Goal: Information Seeking & Learning: Understand process/instructions

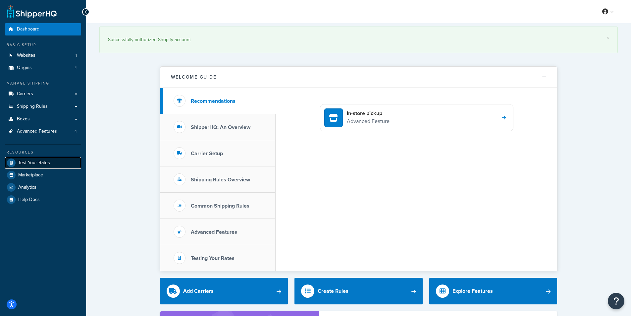
click at [44, 164] on span "Test Your Rates" at bounding box center [34, 163] width 32 height 6
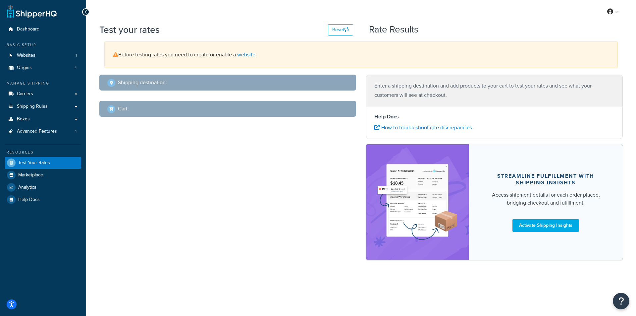
select select "TX"
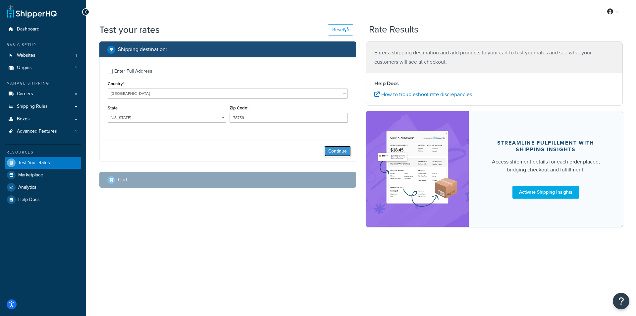
click at [329, 152] on button "Continue" at bounding box center [337, 151] width 26 height 11
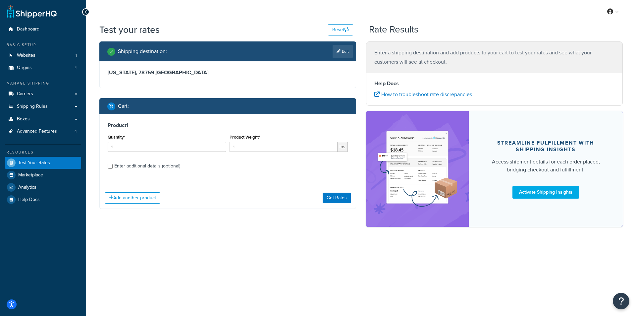
click at [138, 167] on div "Enter additional details (optional)" at bounding box center [147, 165] width 66 height 9
click at [113, 167] on input "Enter additional details (optional)" at bounding box center [110, 166] width 5 height 5
checkbox input "true"
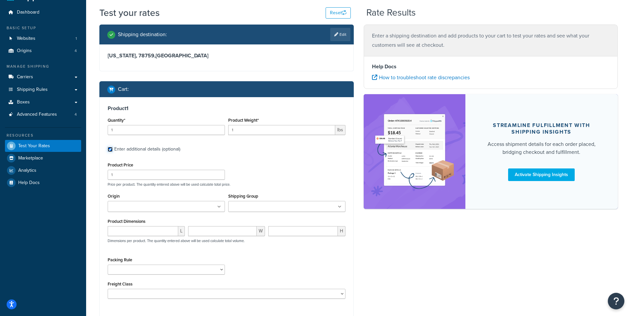
scroll to position [33, 0]
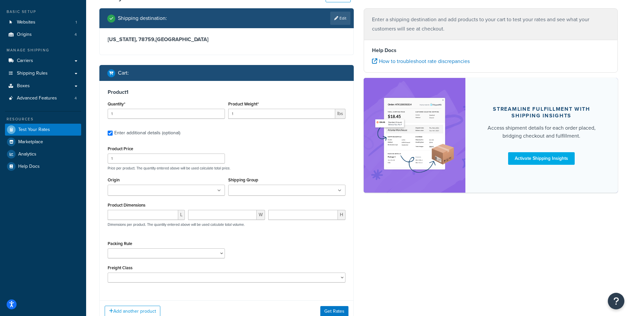
click at [220, 193] on ul at bounding box center [166, 189] width 117 height 11
click at [279, 187] on input "Shipping Group" at bounding box center [259, 190] width 59 height 7
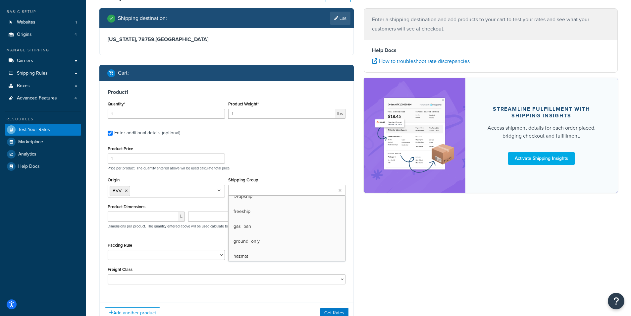
scroll to position [66, 0]
click at [272, 149] on div "Product Price 1 Price per product. The quantity entered above will be used calc…" at bounding box center [226, 157] width 241 height 26
drag, startPoint x: 248, startPoint y: 113, endPoint x: 218, endPoint y: 113, distance: 30.1
click at [218, 113] on div "Quantity* 1 Product Weight* 1 lbs" at bounding box center [226, 111] width 241 height 24
type input "5"
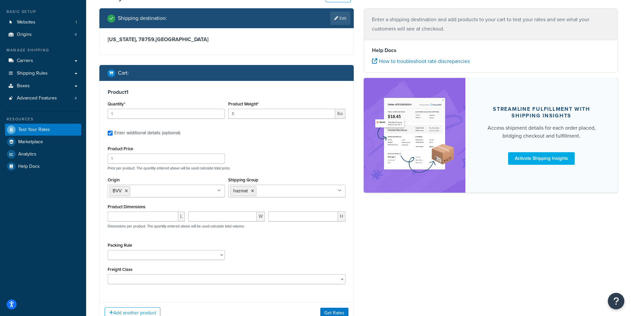
click at [219, 124] on div "Product 1 Quantity* 1 Product Weight* 5 lbs Enter additional details (optional)…" at bounding box center [227, 189] width 254 height 216
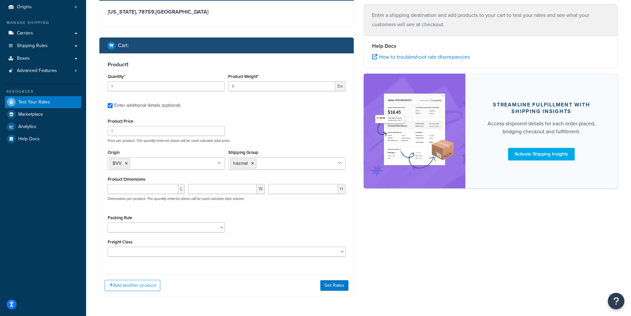
scroll to position [85, 0]
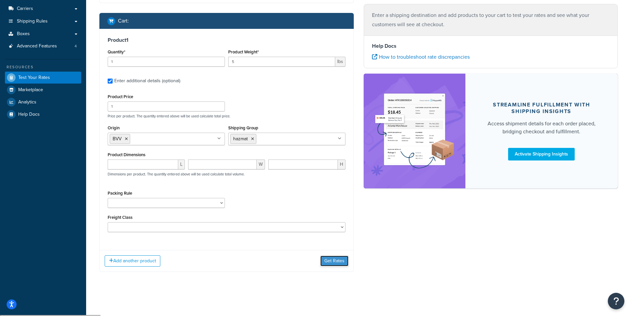
click at [336, 261] on button "Get Rates" at bounding box center [334, 260] width 28 height 11
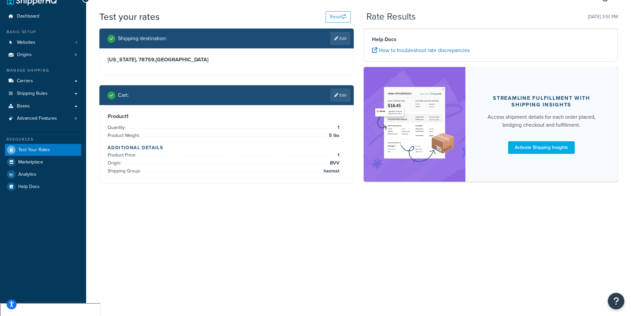
scroll to position [0, 0]
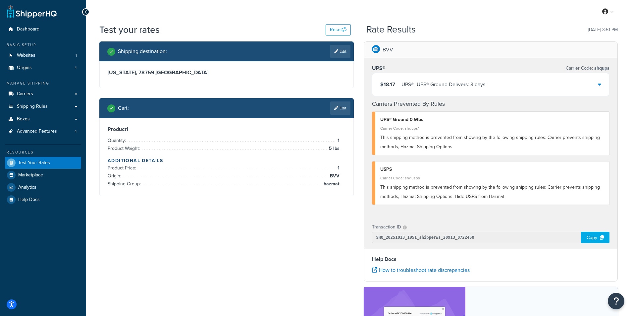
click at [597, 85] on div "$18.17 UPS® - UPS® Ground Delivers: 3 days" at bounding box center [490, 84] width 237 height 23
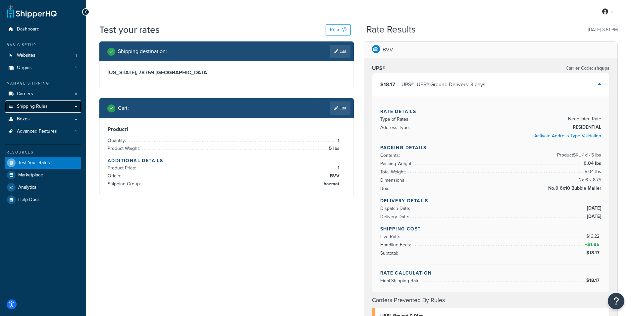
click at [73, 108] on link "Shipping Rules" at bounding box center [43, 106] width 76 height 12
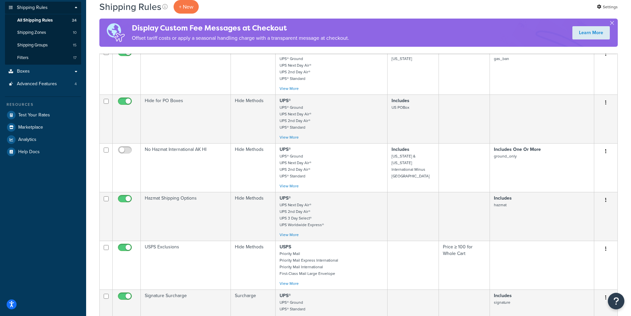
scroll to position [99, 0]
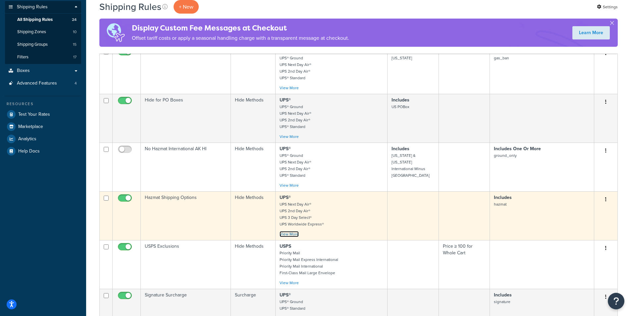
click at [289, 235] on link "View More" at bounding box center [288, 234] width 19 height 6
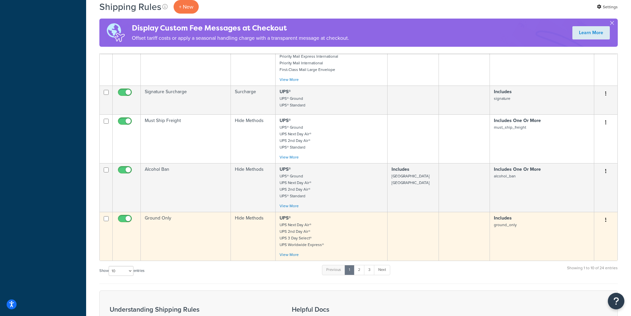
scroll to position [397, 0]
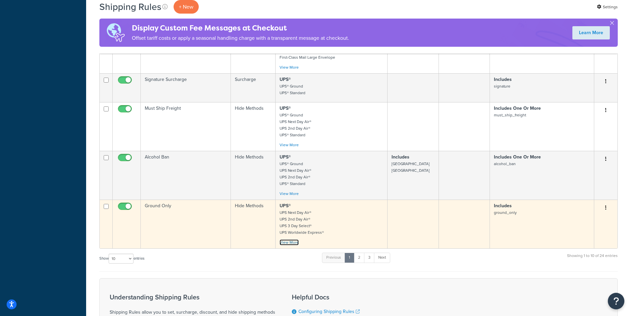
click at [292, 244] on link "View More" at bounding box center [288, 242] width 19 height 6
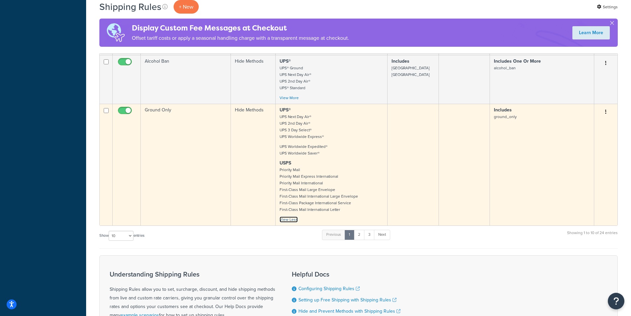
scroll to position [497, 0]
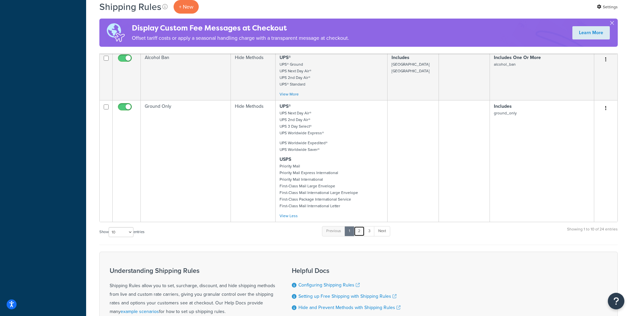
click at [364, 231] on link "2" at bounding box center [359, 231] width 11 height 10
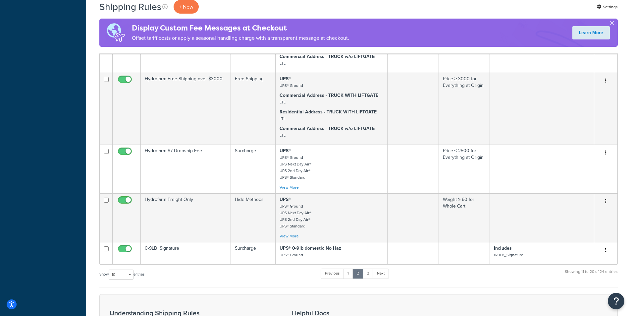
scroll to position [448, 0]
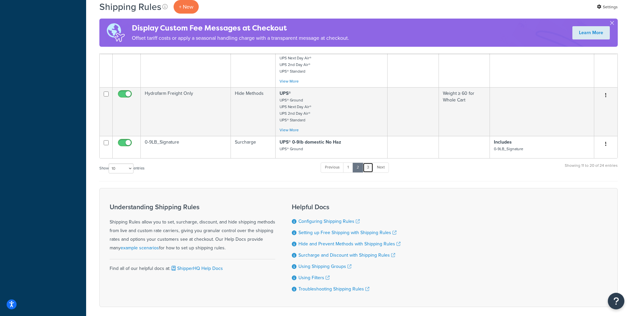
click at [369, 169] on link "3" at bounding box center [368, 167] width 11 height 10
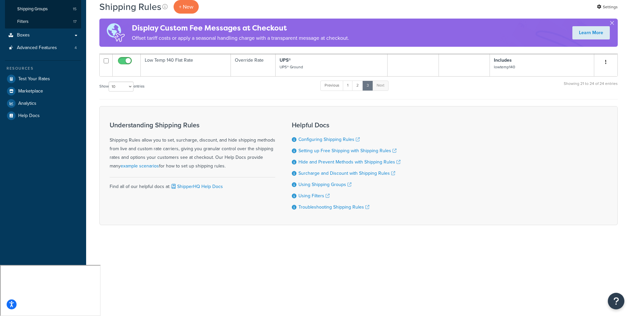
scroll to position [86, 0]
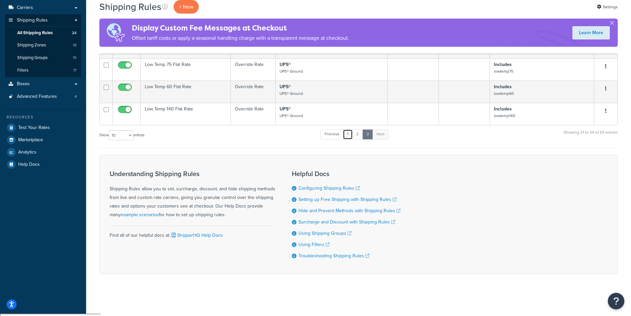
click at [348, 134] on link "1" at bounding box center [348, 134] width 10 height 10
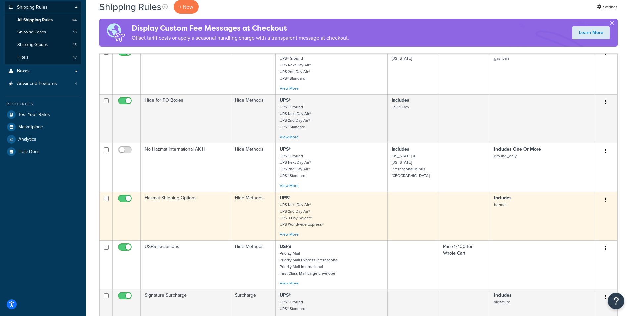
scroll to position [83, 0]
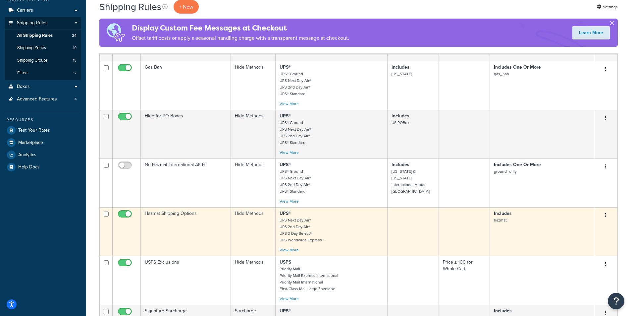
click at [219, 230] on td "Hazmat Shipping Options" at bounding box center [186, 231] width 90 height 49
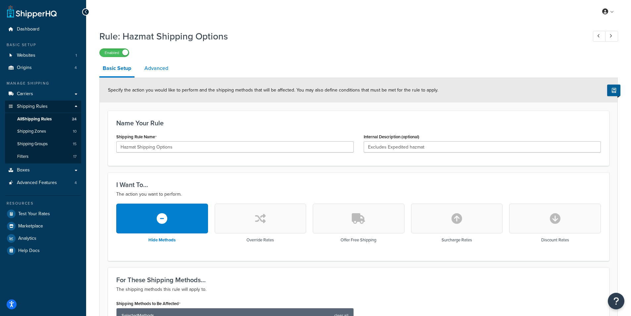
click at [143, 65] on link "Advanced" at bounding box center [156, 68] width 30 height 16
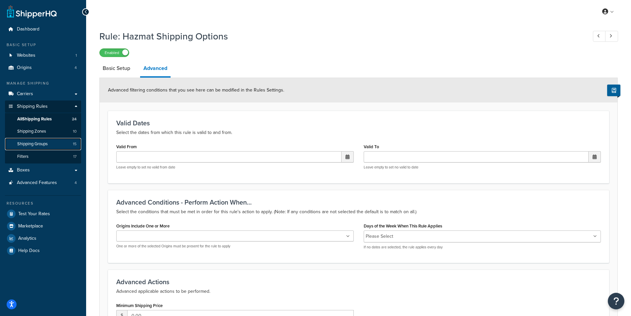
click at [39, 140] on link "Shipping Groups 15" at bounding box center [43, 144] width 76 height 12
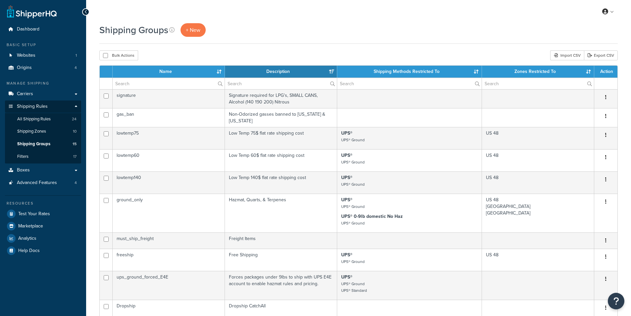
select select "15"
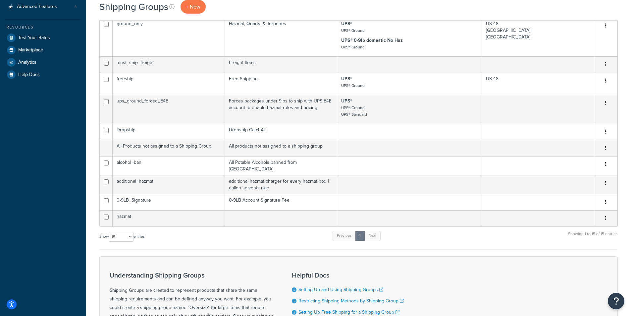
scroll to position [199, 0]
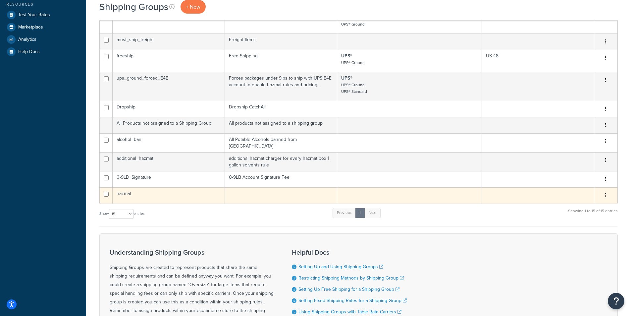
click at [189, 191] on td "hazmat" at bounding box center [169, 195] width 112 height 16
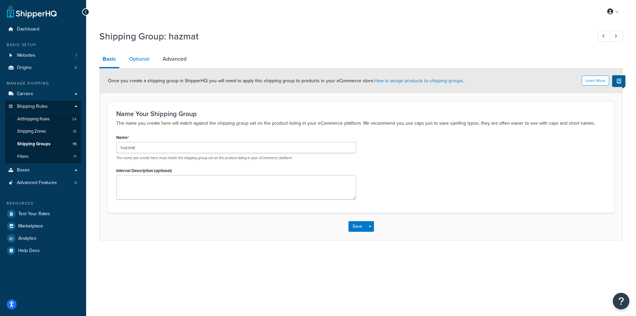
click at [147, 59] on link "Optional" at bounding box center [139, 59] width 27 height 16
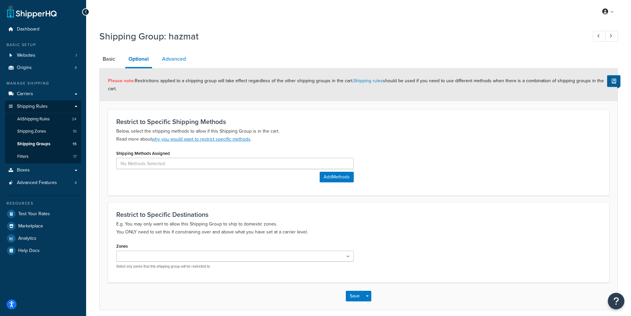
click at [174, 62] on link "Advanced" at bounding box center [174, 59] width 30 height 16
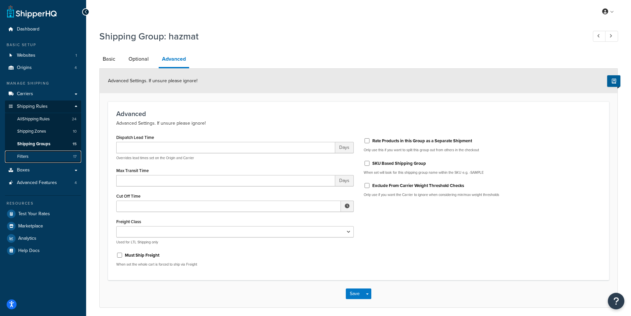
click at [31, 160] on link "Filters 17" at bounding box center [43, 156] width 76 height 12
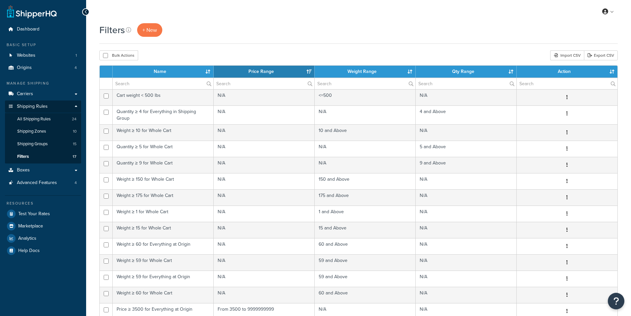
select select "15"
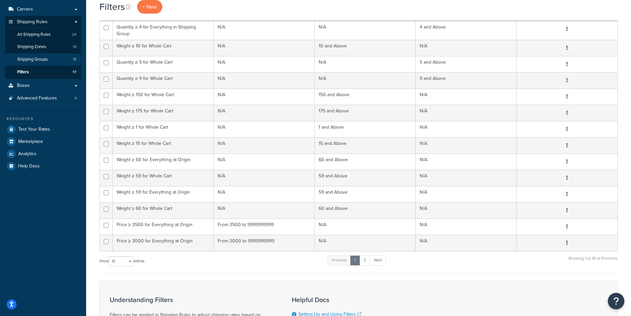
scroll to position [33, 0]
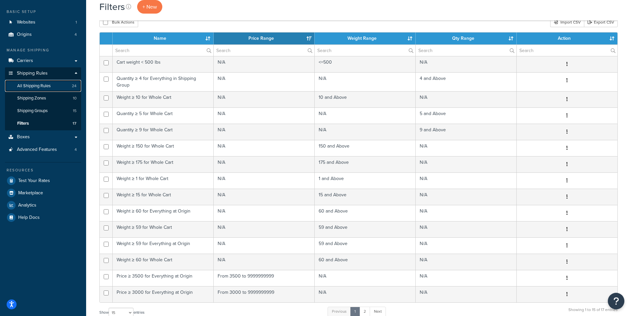
click at [43, 87] on span "All Shipping Rules" at bounding box center [33, 86] width 33 height 6
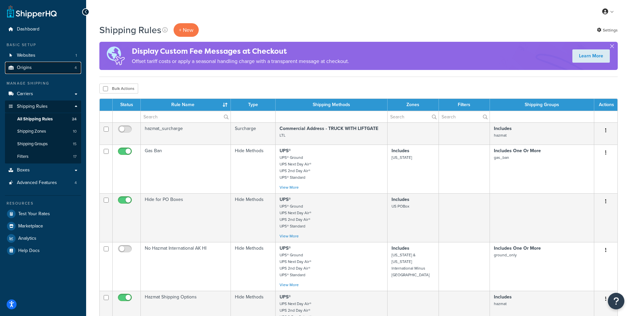
click at [59, 68] on link "Origins 4" at bounding box center [43, 68] width 76 height 12
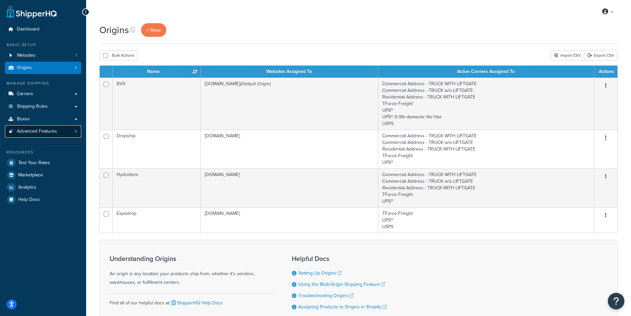
click at [54, 132] on span "Advanced Features" at bounding box center [37, 131] width 40 height 6
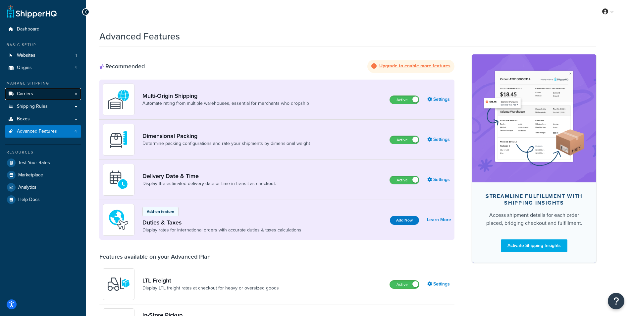
click at [75, 91] on link "Carriers" at bounding box center [43, 94] width 76 height 12
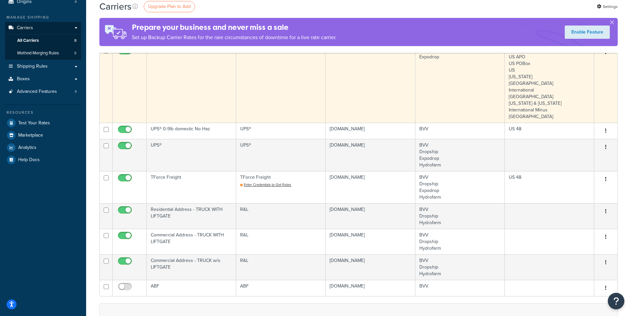
scroll to position [66, 0]
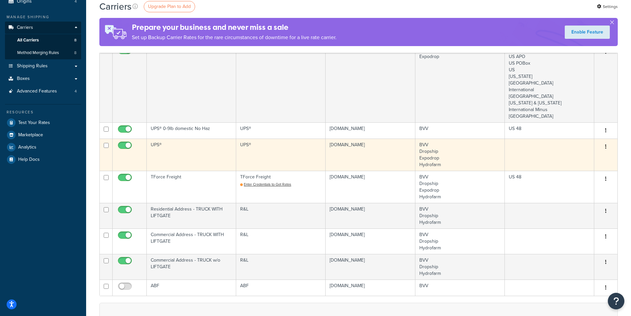
click at [211, 151] on td "UPS®" at bounding box center [191, 154] width 89 height 32
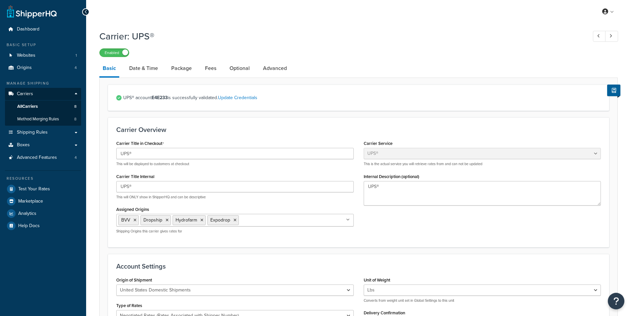
select select "ups"
click at [207, 64] on link "Fees" at bounding box center [211, 68] width 18 height 16
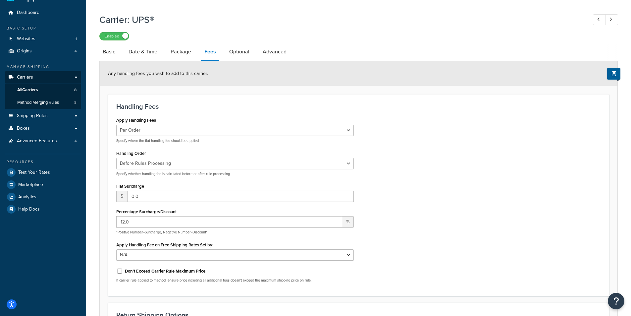
scroll to position [5, 0]
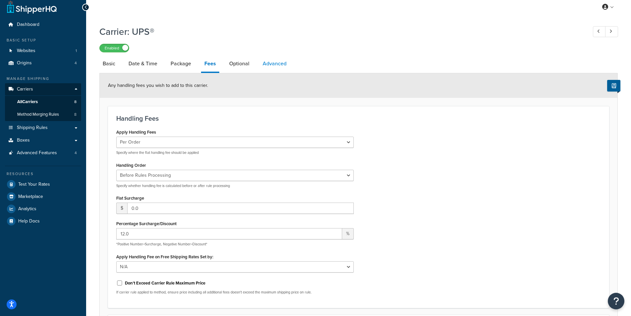
click at [282, 64] on link "Advanced" at bounding box center [274, 64] width 30 height 16
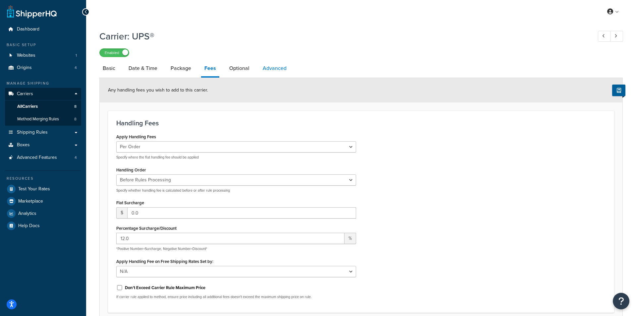
select select "false"
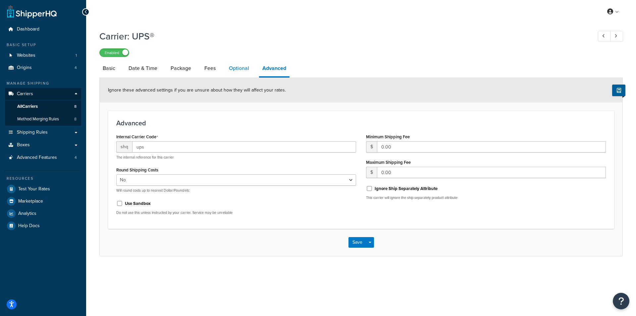
click at [232, 68] on link "Optional" at bounding box center [238, 68] width 27 height 16
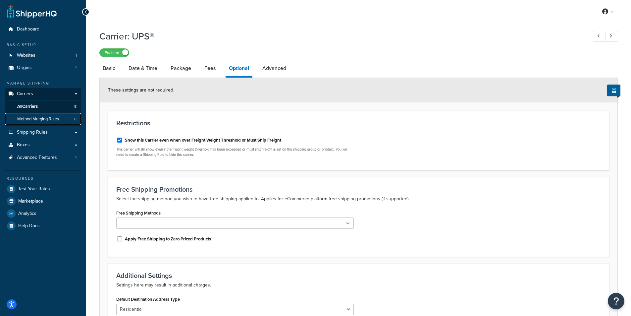
click at [33, 120] on span "Method Merging Rules" at bounding box center [38, 119] width 42 height 6
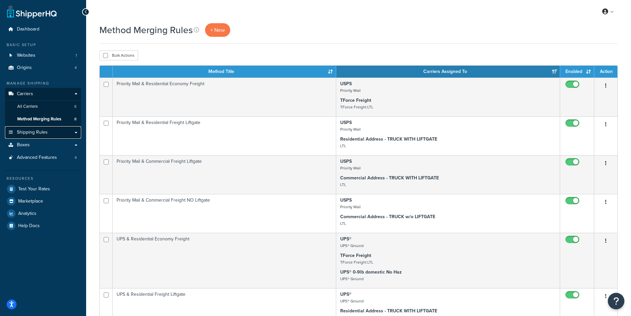
click at [70, 130] on link "Shipping Rules" at bounding box center [43, 132] width 76 height 12
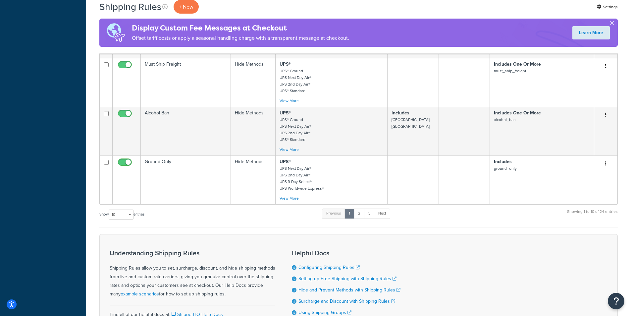
scroll to position [364, 0]
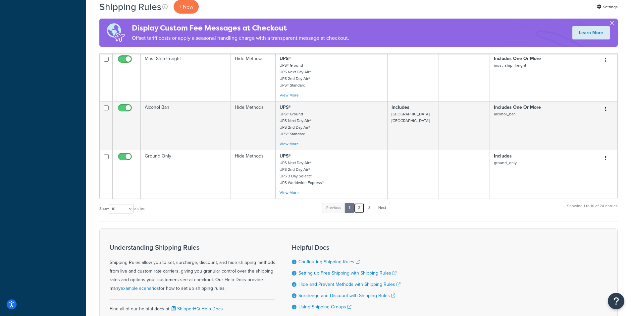
click at [364, 210] on link "2" at bounding box center [359, 208] width 11 height 10
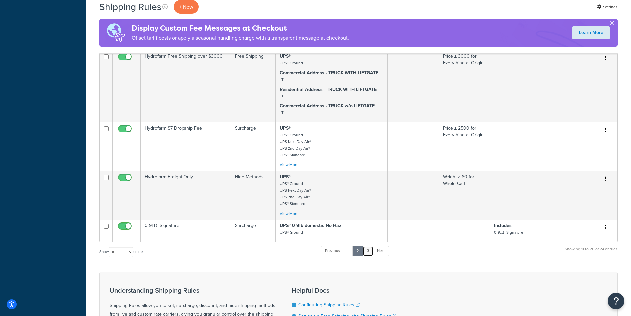
click at [369, 252] on link "3" at bounding box center [368, 251] width 11 height 10
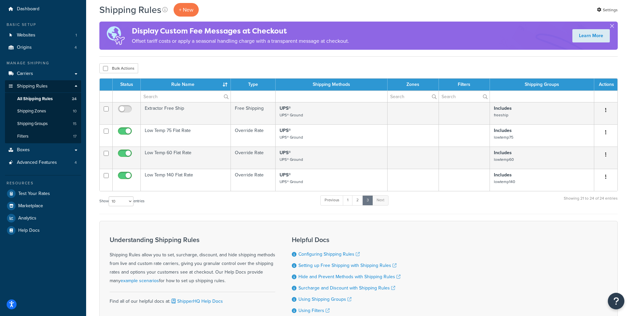
scroll to position [20, 0]
click at [346, 198] on link "1" at bounding box center [348, 200] width 10 height 10
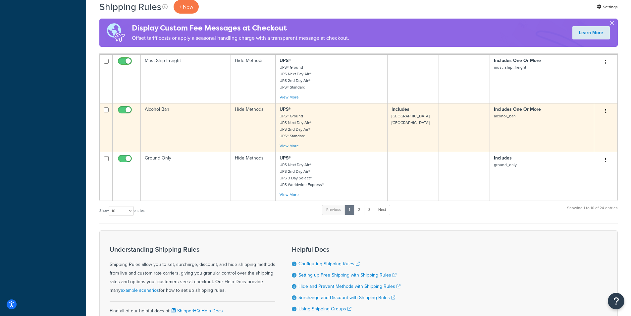
scroll to position [282, 0]
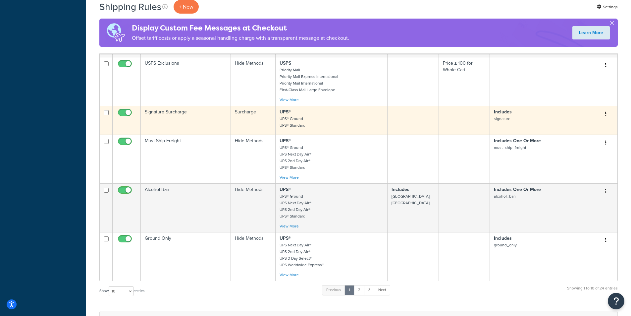
click at [215, 121] on td "Signature Surcharge" at bounding box center [186, 120] width 90 height 29
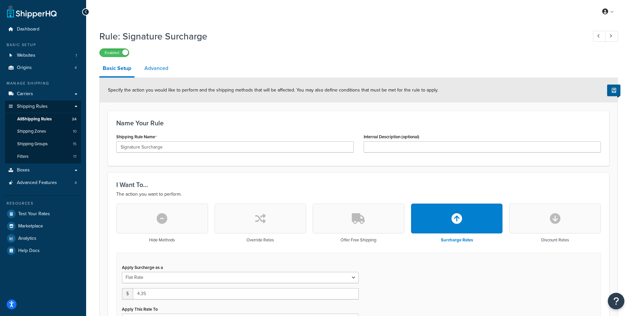
click at [150, 68] on link "Advanced" at bounding box center [156, 68] width 30 height 16
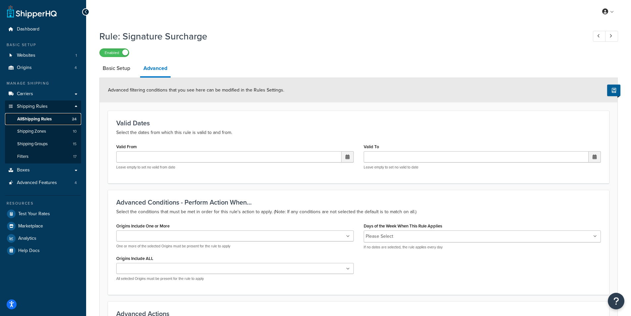
click at [37, 120] on span "All Shipping Rules" at bounding box center [34, 119] width 34 height 6
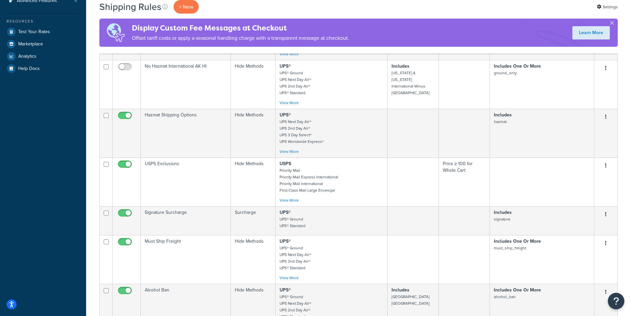
scroll to position [99, 0]
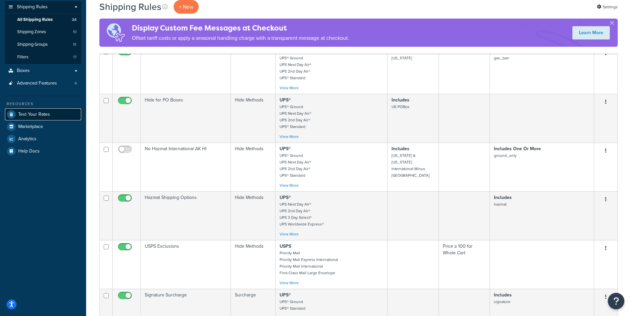
click at [35, 117] on span "Test Your Rates" at bounding box center [34, 115] width 32 height 6
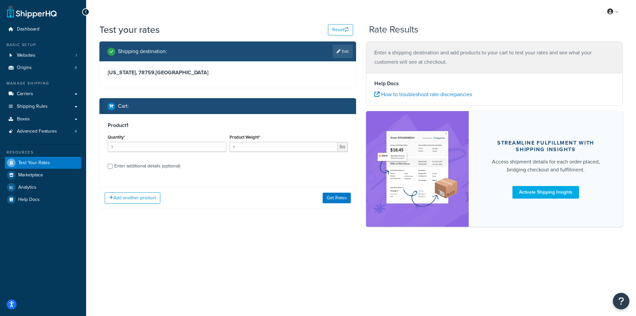
click at [133, 167] on div "Enter additional details (optional)" at bounding box center [147, 165] width 66 height 9
click at [113, 167] on input "Enter additional details (optional)" at bounding box center [110, 166] width 5 height 5
checkbox input "true"
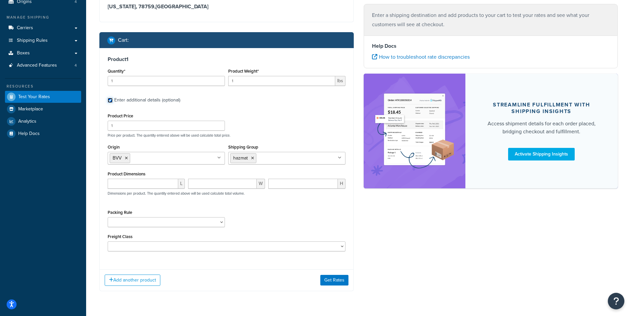
scroll to position [66, 0]
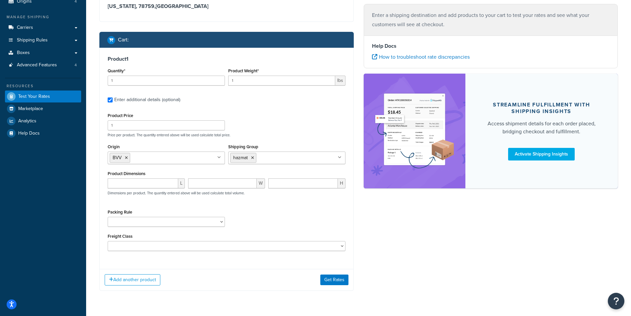
click at [338, 159] on icon at bounding box center [340, 157] width 4 height 4
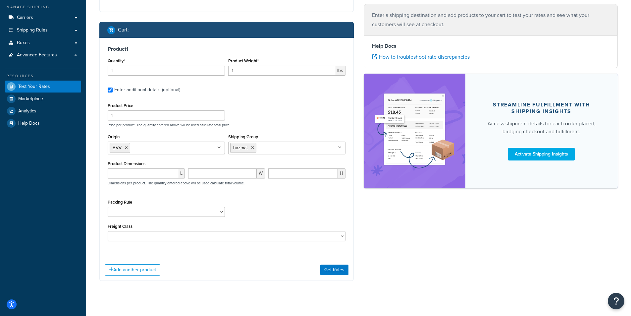
scroll to position [85, 0]
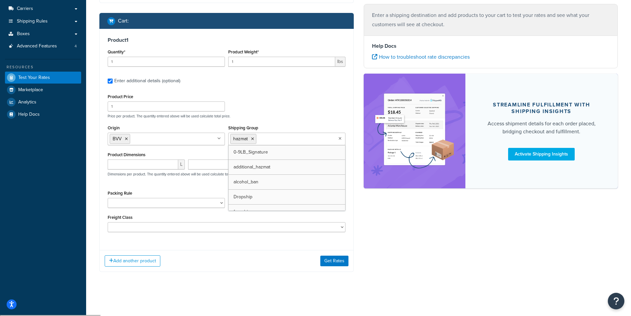
click at [340, 137] on icon at bounding box center [339, 138] width 3 height 4
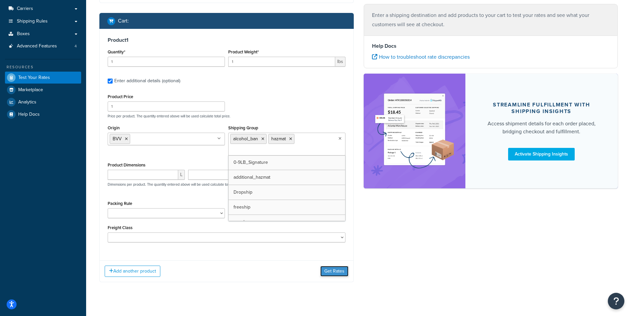
click at [334, 270] on button "Get Rates" at bounding box center [334, 271] width 28 height 11
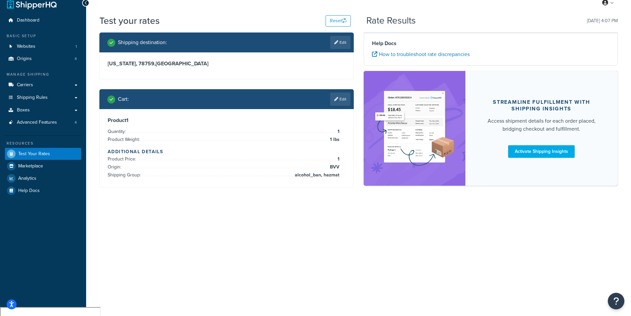
scroll to position [0, 0]
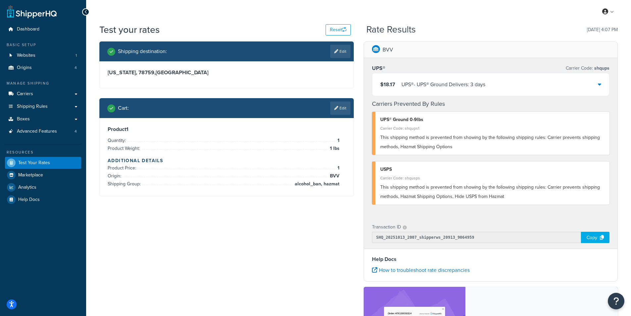
click at [535, 83] on div "$18.17 UPS® - UPS® Ground Delivers: 3 days" at bounding box center [490, 84] width 237 height 23
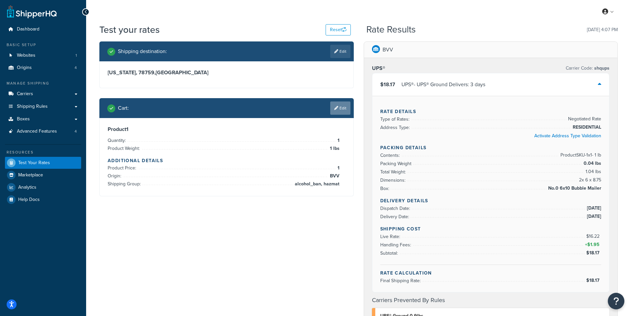
click at [338, 109] on link "Edit" at bounding box center [340, 107] width 20 height 13
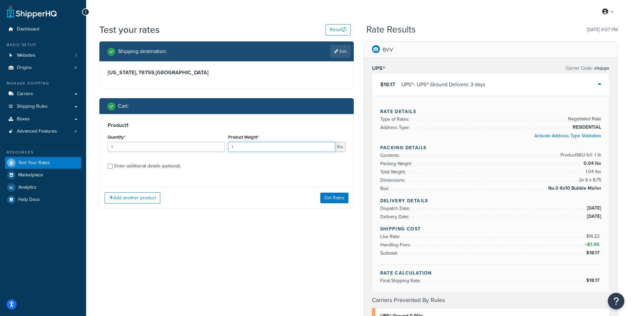
drag, startPoint x: 247, startPoint y: 147, endPoint x: 219, endPoint y: 142, distance: 29.4
click at [219, 142] on div "Quantity* 1 Product Weight* 1 lbs" at bounding box center [226, 144] width 241 height 24
type input "8"
click at [146, 165] on div "Enter additional details (optional)" at bounding box center [147, 165] width 66 height 9
click at [113, 165] on input "Enter additional details (optional)" at bounding box center [110, 166] width 5 height 5
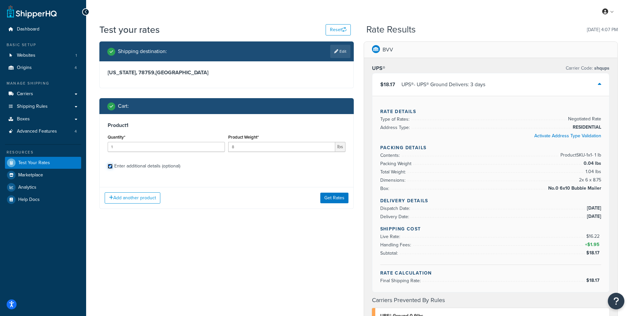
checkbox input "true"
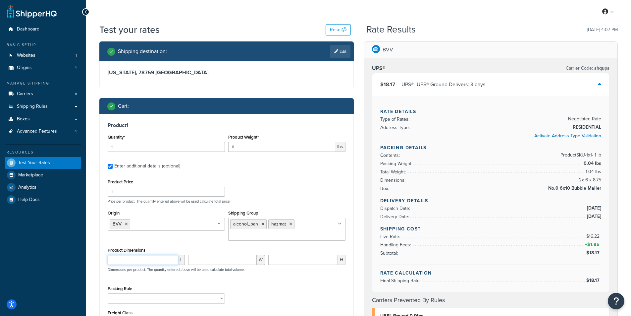
click at [146, 258] on input "number" at bounding box center [143, 260] width 71 height 10
type input "6"
type input "12"
click at [356, 191] on div "Shipping destination : Edit Texas, 78759 , United States Cart : Product 1 Quant…" at bounding box center [226, 208] width 264 height 335
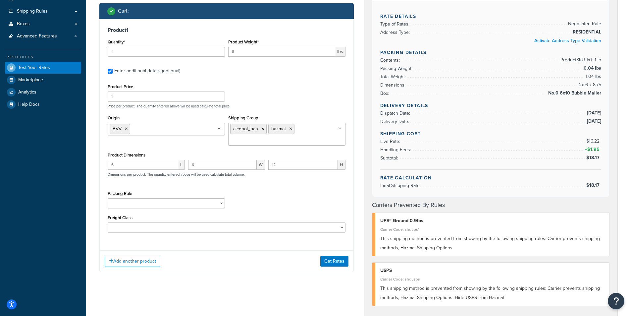
scroll to position [66, 0]
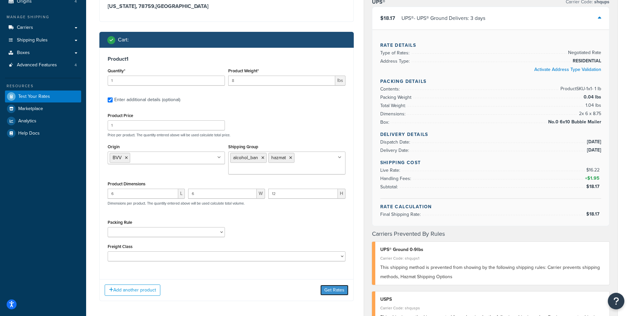
click at [328, 293] on button "Get Rates" at bounding box center [334, 289] width 28 height 11
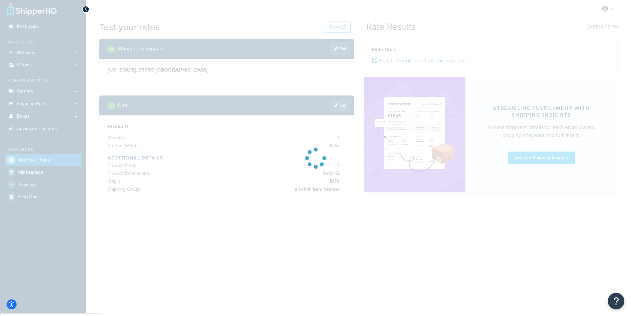
scroll to position [0, 0]
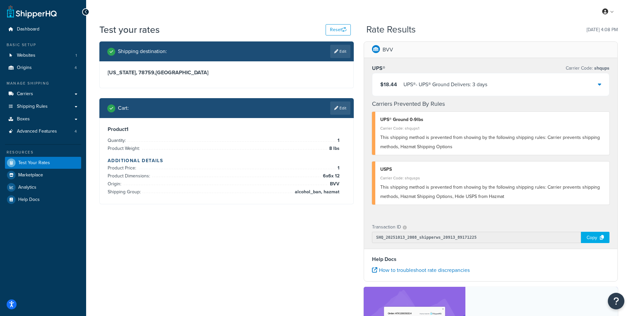
click at [510, 91] on div "$18.44 UPS® - UPS® Ground Delivers: 3 days" at bounding box center [490, 84] width 237 height 23
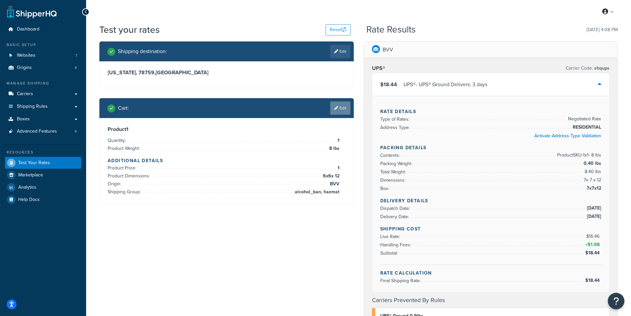
click at [342, 105] on link "Edit" at bounding box center [340, 107] width 20 height 13
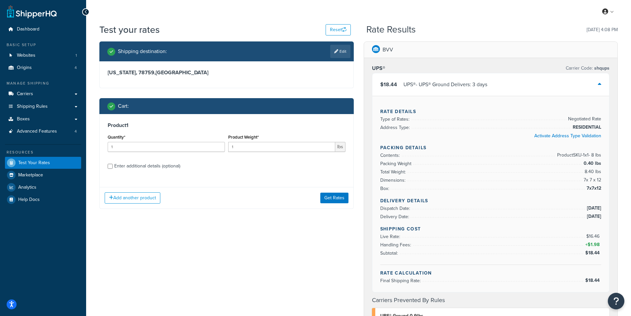
click at [127, 167] on div "Enter additional details (optional)" at bounding box center [147, 165] width 66 height 9
click at [113, 167] on input "Enter additional details (optional)" at bounding box center [110, 166] width 5 height 5
checkbox input "true"
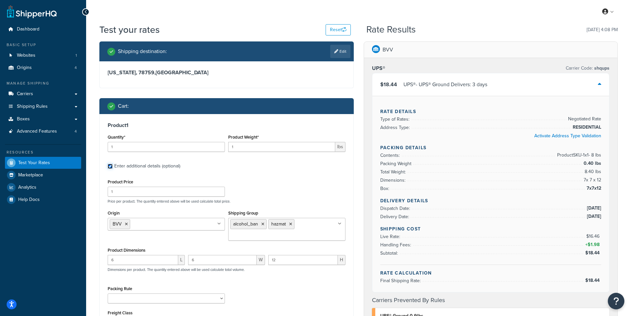
scroll to position [132, 0]
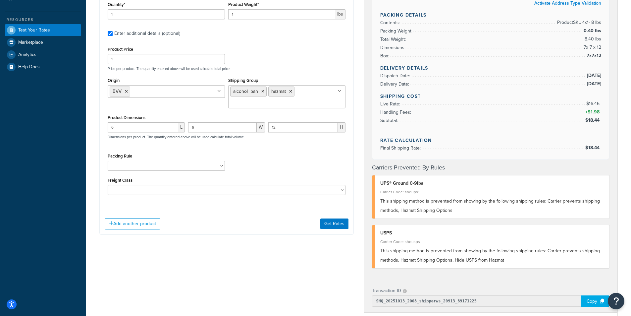
click at [341, 91] on icon at bounding box center [340, 91] width 4 height 4
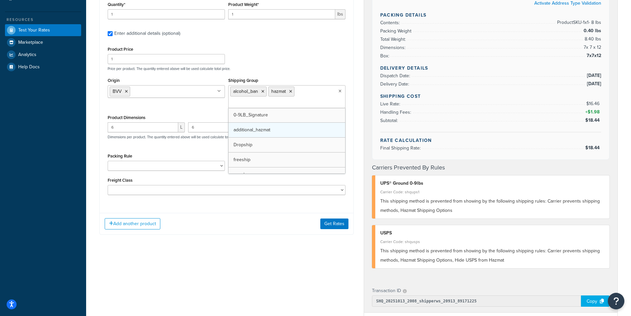
scroll to position [33, 0]
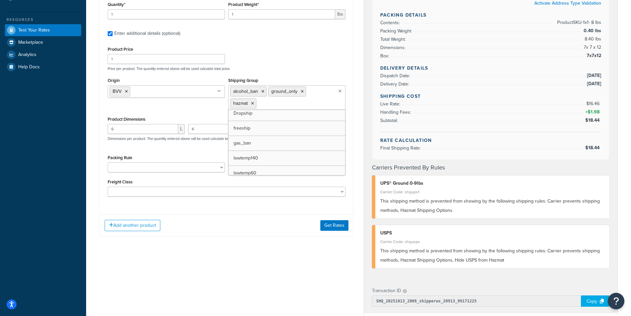
click at [260, 207] on div "Product 1 Quantity* 1 Product Weight* 1 lbs Enter additional details (optional)…" at bounding box center [227, 95] width 254 height 228
click at [324, 224] on button "Get Rates" at bounding box center [334, 225] width 28 height 11
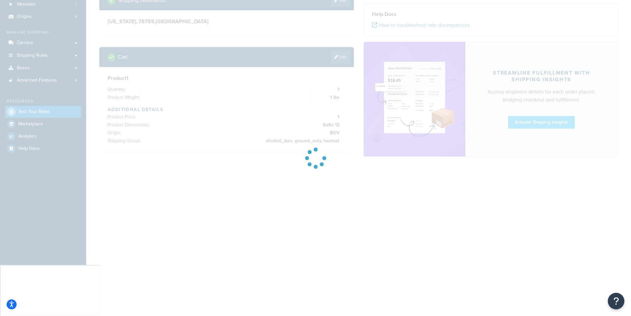
scroll to position [0, 0]
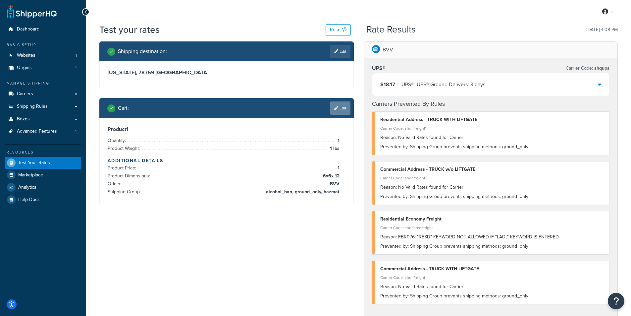
click at [335, 106] on icon at bounding box center [336, 108] width 4 height 4
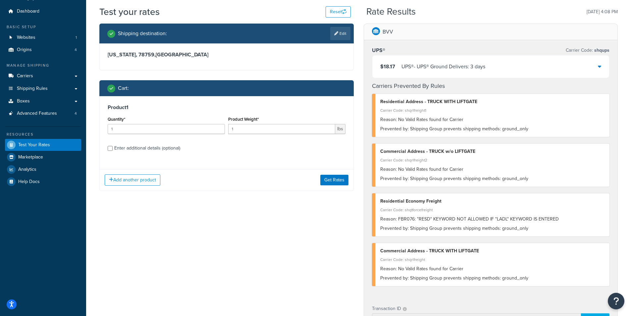
scroll to position [33, 0]
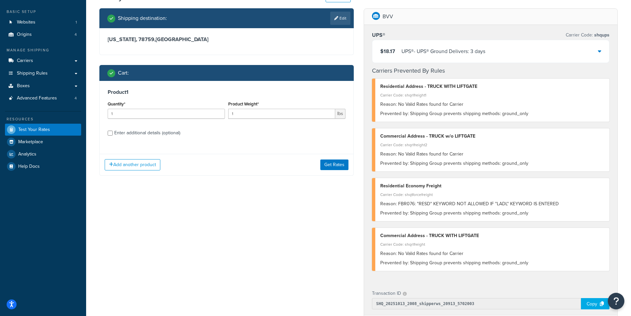
click at [146, 132] on div "Enter additional details (optional)" at bounding box center [147, 132] width 66 height 9
click at [113, 132] on input "Enter additional details (optional)" at bounding box center [110, 132] width 5 height 5
checkbox input "true"
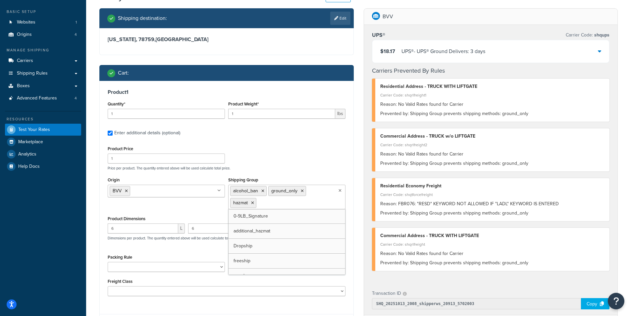
click at [341, 189] on icon at bounding box center [339, 190] width 3 height 4
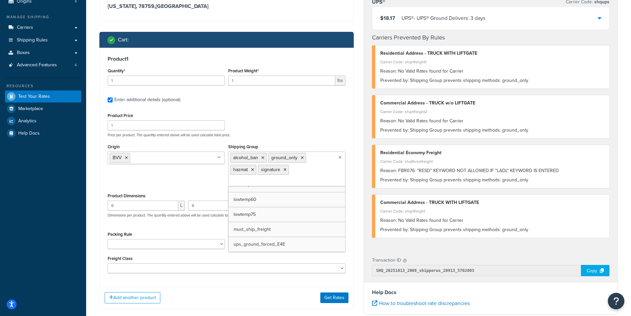
scroll to position [83, 0]
click at [336, 303] on button "Get Rates" at bounding box center [334, 301] width 28 height 11
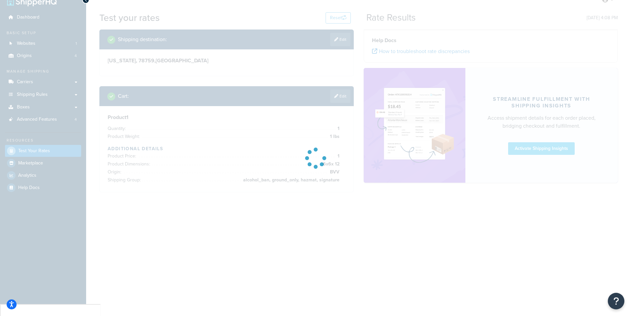
scroll to position [0, 0]
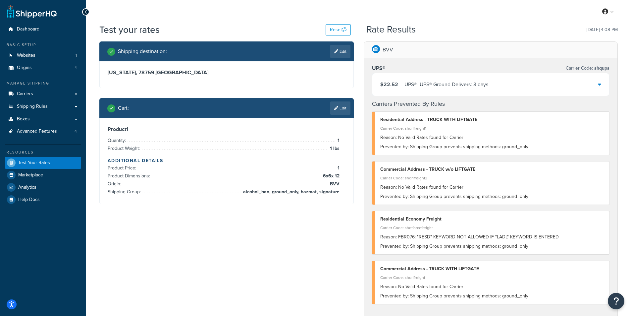
click at [512, 85] on div "$22.52 UPS® - UPS® Ground Delivers: 3 days" at bounding box center [490, 84] width 237 height 23
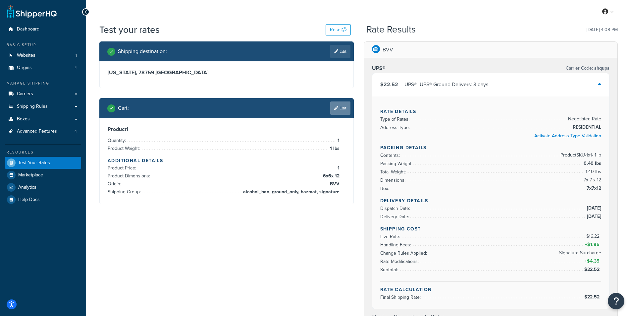
click at [341, 107] on link "Edit" at bounding box center [340, 107] width 20 height 13
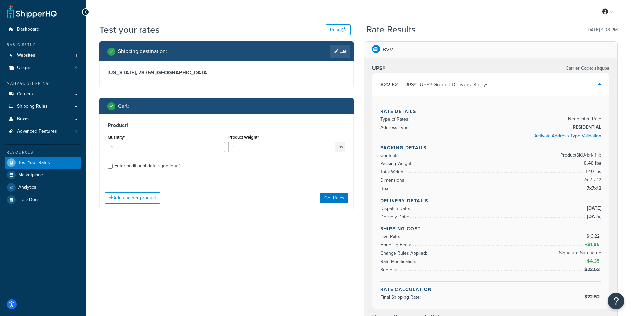
click at [156, 167] on div "Enter additional details (optional)" at bounding box center [147, 165] width 66 height 9
click at [113, 167] on input "Enter additional details (optional)" at bounding box center [110, 166] width 5 height 5
checkbox input "true"
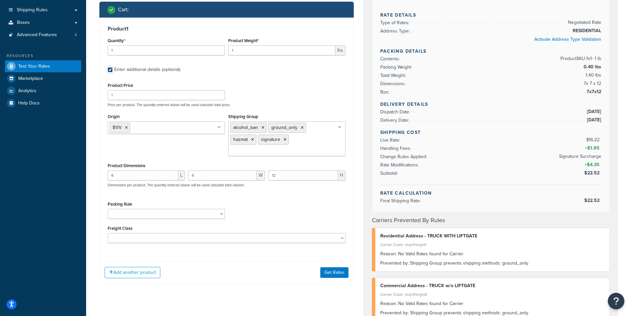
scroll to position [99, 0]
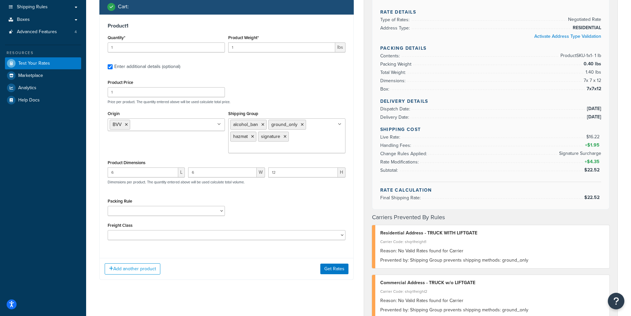
click at [341, 123] on icon at bounding box center [340, 124] width 4 height 4
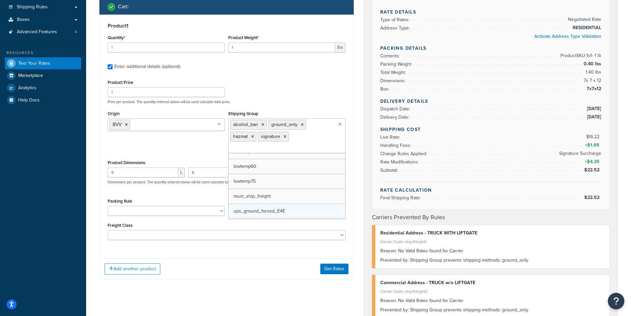
scroll to position [68, 0]
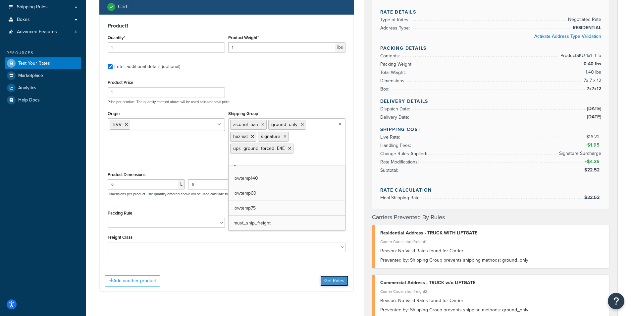
click at [329, 281] on button "Get Rates" at bounding box center [334, 280] width 28 height 11
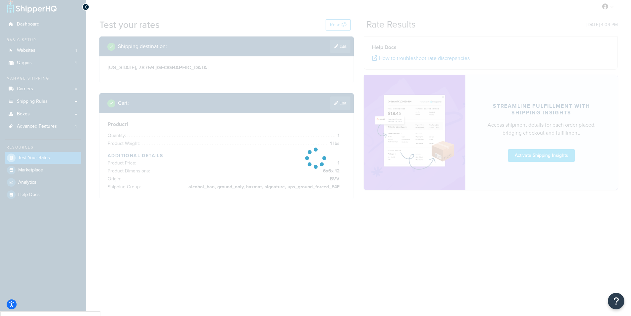
scroll to position [0, 0]
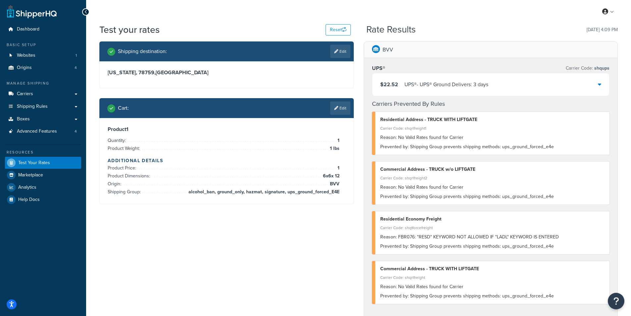
click at [529, 84] on div "$22.52 UPS® - UPS® Ground Delivers: 3 days" at bounding box center [490, 84] width 237 height 23
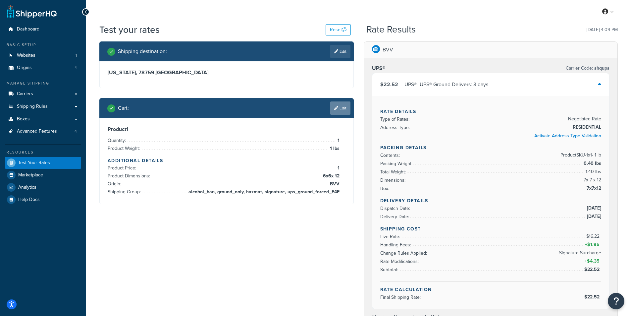
click at [338, 107] on link "Edit" at bounding box center [340, 107] width 20 height 13
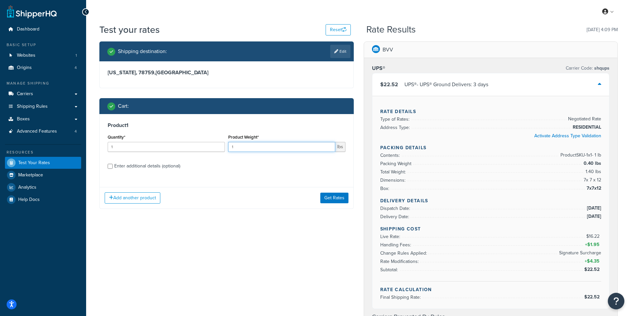
drag, startPoint x: 250, startPoint y: 150, endPoint x: 233, endPoint y: 150, distance: 17.2
click at [233, 150] on input "1" at bounding box center [281, 147] width 107 height 10
type input "8"
click at [119, 201] on button "Add another product" at bounding box center [133, 197] width 56 height 11
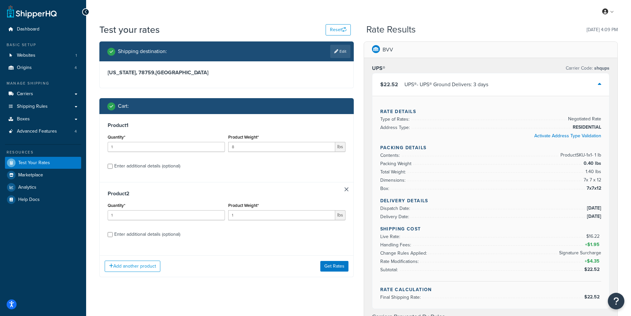
click at [346, 190] on link at bounding box center [346, 189] width 4 height 4
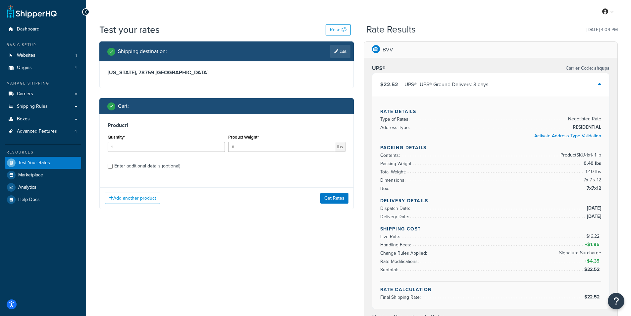
click at [115, 166] on div "Enter additional details (optional)" at bounding box center [147, 165] width 66 height 9
click at [113, 166] on input "Enter additional details (optional)" at bounding box center [110, 166] width 5 height 5
checkbox input "true"
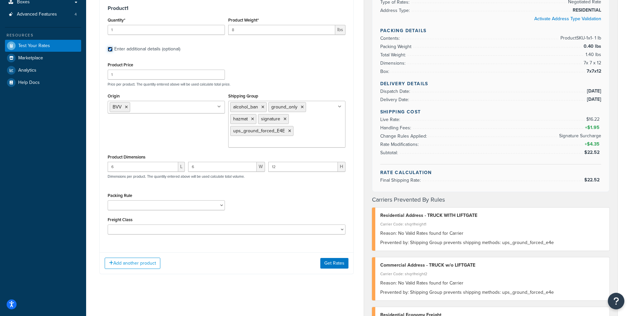
scroll to position [132, 0]
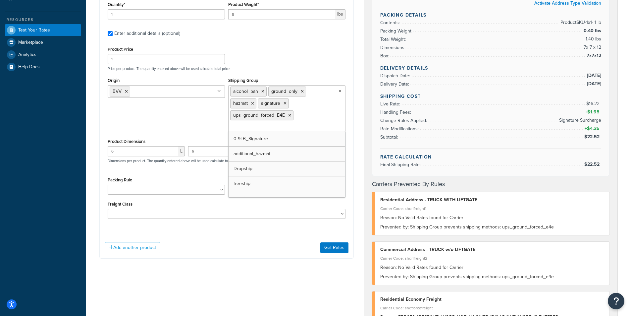
click at [339, 90] on icon at bounding box center [339, 91] width 3 height 4
click at [288, 116] on icon at bounding box center [289, 115] width 3 height 4
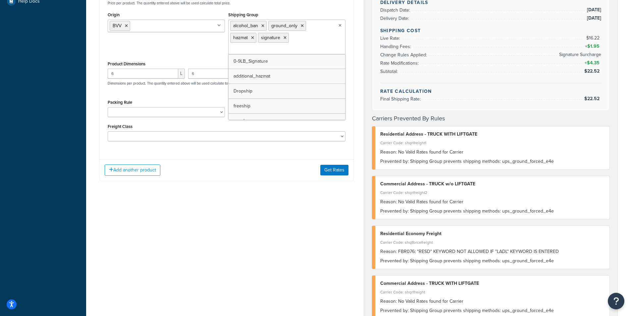
scroll to position [199, 0]
drag, startPoint x: 188, startPoint y: 182, endPoint x: 188, endPoint y: 152, distance: 30.1
click at [188, 182] on div "Shipping destination : Edit Texas, 78759 , United States Cart : Product 1 Quant…" at bounding box center [226, 16] width 264 height 347
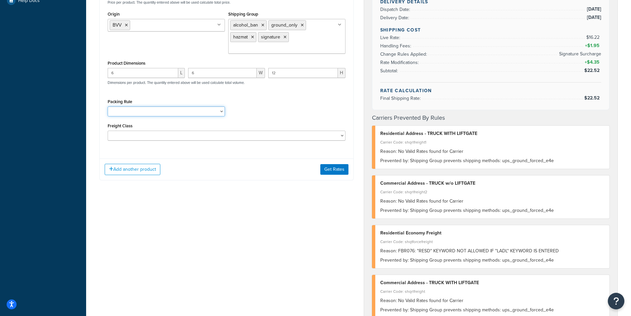
click at [223, 110] on select "12quarts 1lbextractors 5lbextractors bagged_media_box butanemastercase DCMHazma…" at bounding box center [166, 111] width 117 height 10
select select "65274"
click at [108, 107] on select "12quarts 1lbextractors 5lbextractors bagged_media_box butanemastercase DCMHazma…" at bounding box center [166, 111] width 117 height 10
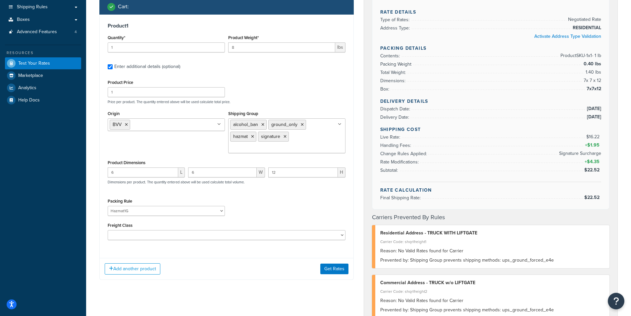
click at [340, 276] on div "Add another product Get Rates" at bounding box center [227, 269] width 254 height 22
click at [340, 271] on button "Get Rates" at bounding box center [334, 268] width 28 height 11
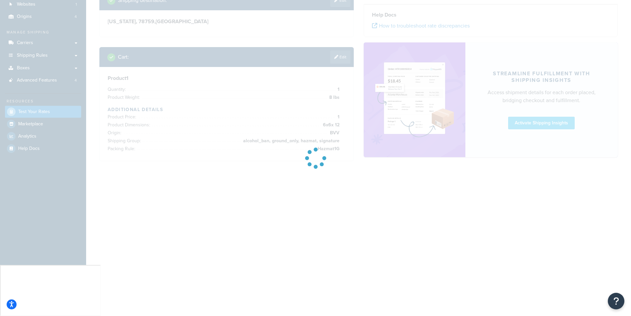
scroll to position [0, 0]
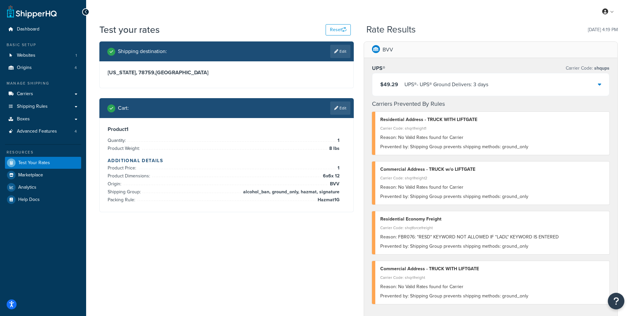
click at [509, 85] on div "$49.29 UPS® - UPS® Ground Delivers: 3 days" at bounding box center [490, 84] width 237 height 23
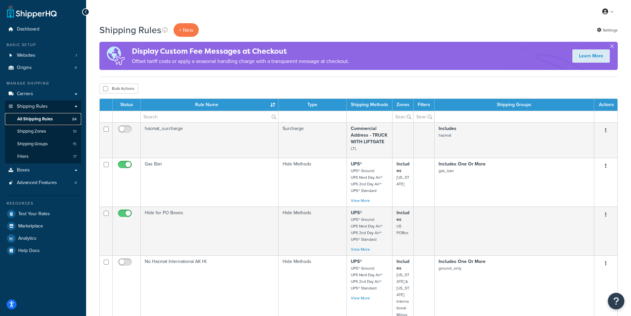
click at [48, 121] on span "All Shipping Rules" at bounding box center [34, 119] width 35 height 6
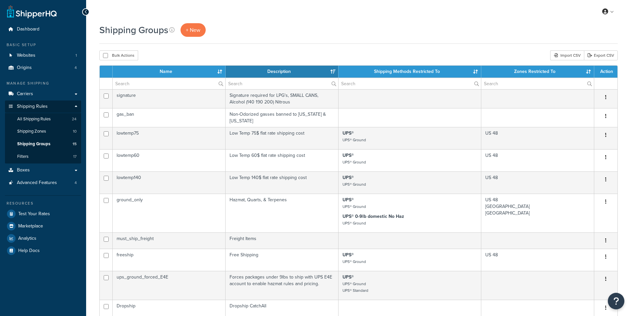
select select "15"
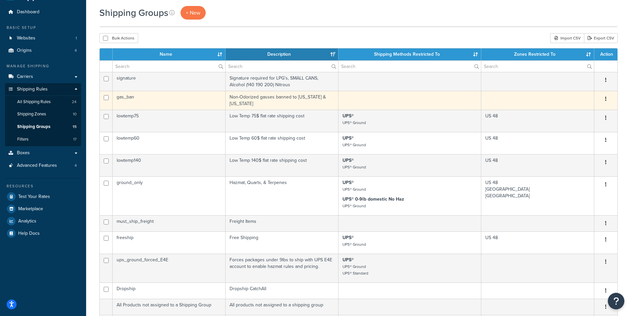
scroll to position [132, 0]
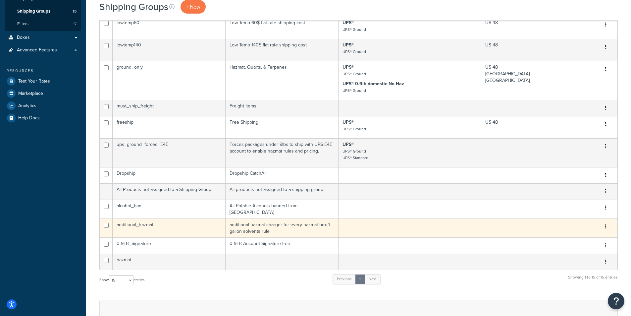
click at [197, 223] on td "additional_hazmat" at bounding box center [169, 227] width 113 height 19
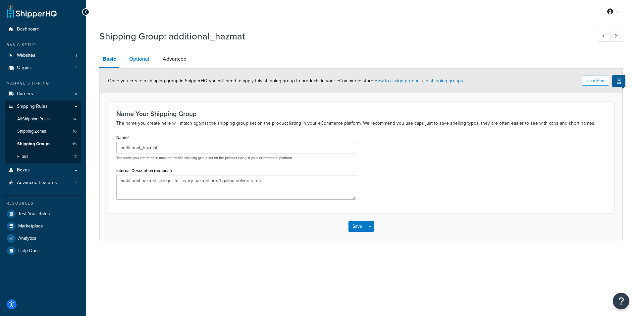
click at [145, 60] on link "Optional" at bounding box center [139, 59] width 27 height 16
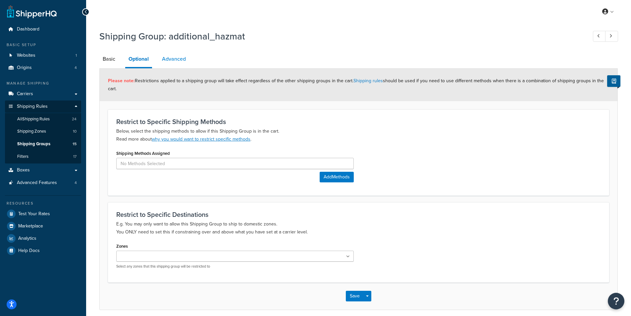
click at [179, 62] on link "Advanced" at bounding box center [174, 59] width 30 height 16
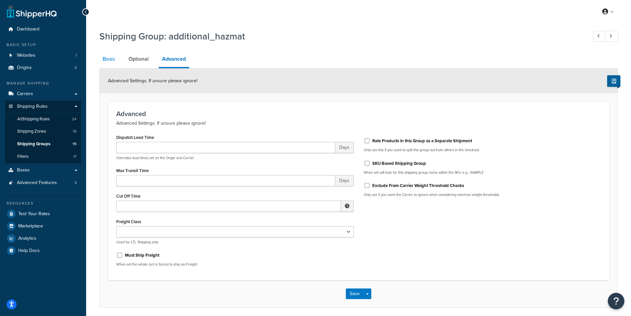
click at [107, 57] on link "Basic" at bounding box center [108, 59] width 19 height 16
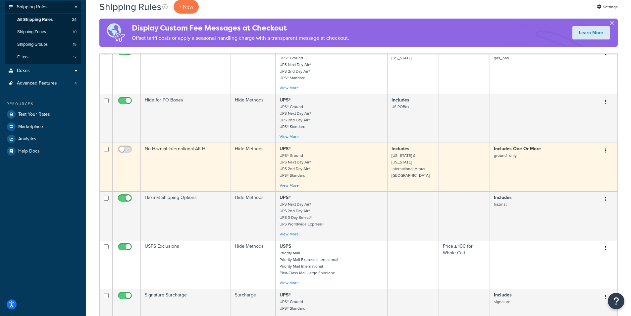
scroll to position [66, 0]
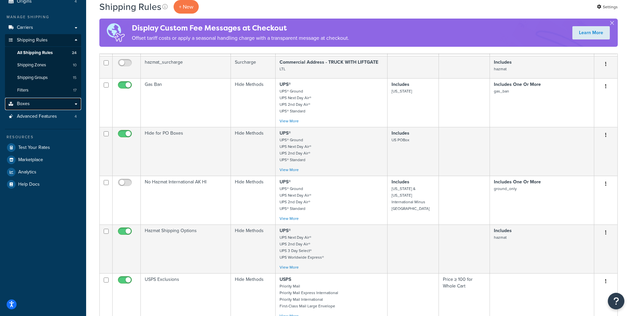
click at [78, 104] on link "Boxes" at bounding box center [43, 104] width 76 height 12
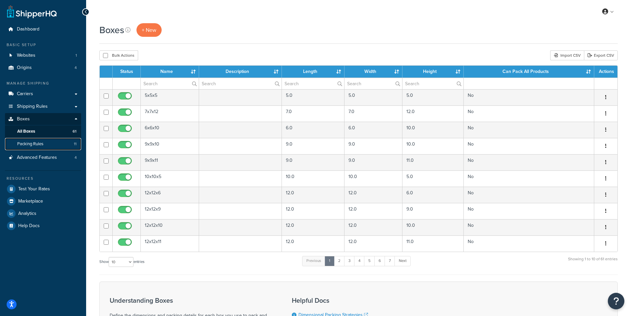
click at [26, 144] on span "Packing Rules" at bounding box center [30, 144] width 26 height 6
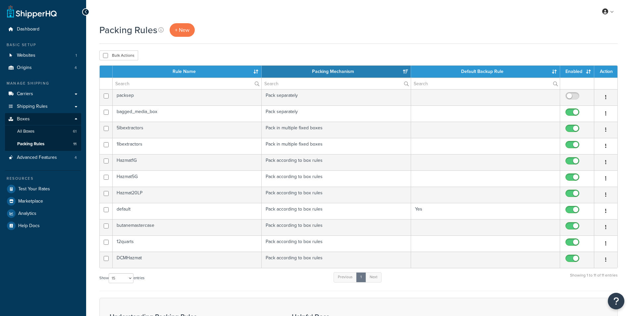
select select "15"
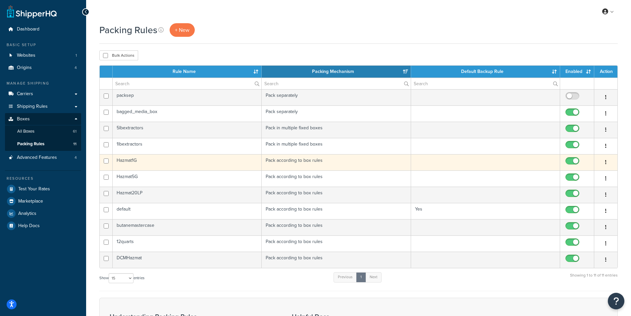
click at [206, 165] on td "Hazmat1G" at bounding box center [187, 162] width 149 height 16
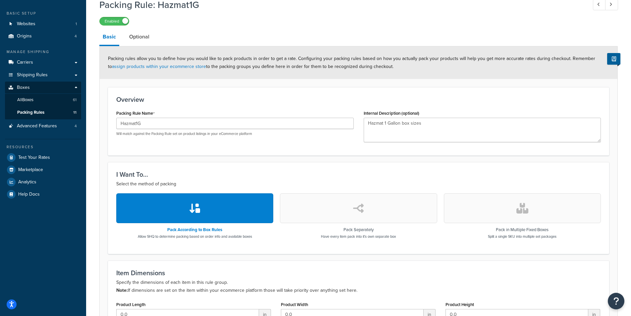
scroll to position [28, 0]
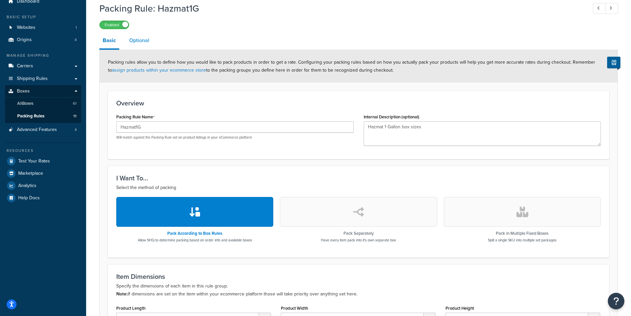
click at [145, 44] on link "Optional" at bounding box center [139, 40] width 27 height 16
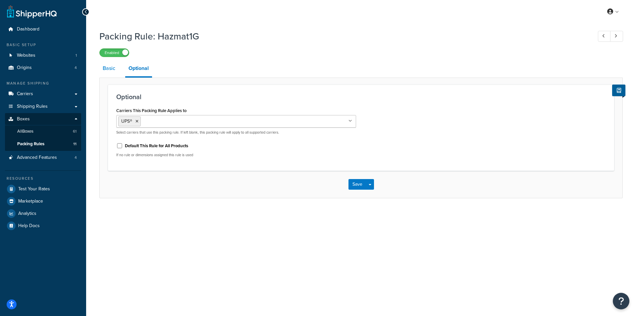
click at [103, 70] on link "Basic" at bounding box center [108, 68] width 19 height 16
